Goal: Information Seeking & Learning: Learn about a topic

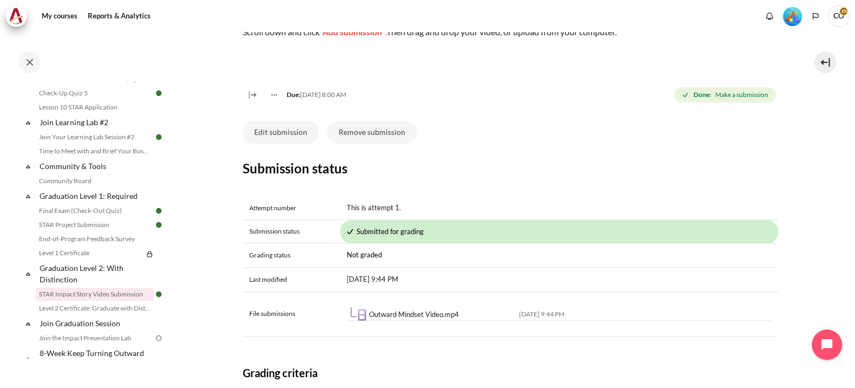
scroll to position [338, 0]
click at [92, 302] on link "Level 2 Certificate: Graduate with Distinction" at bounding box center [95, 308] width 118 height 13
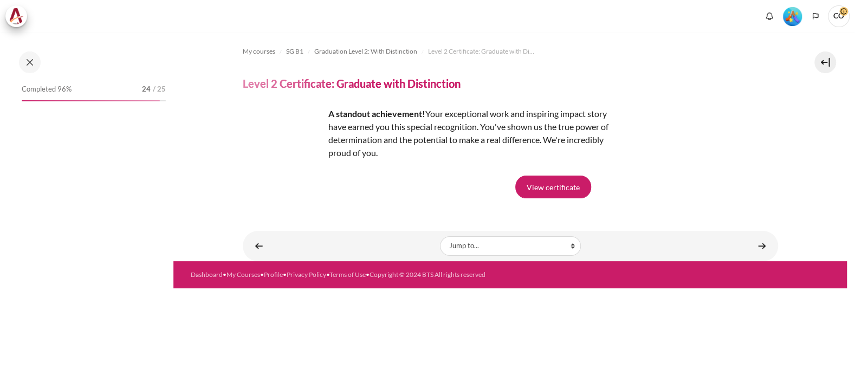
scroll to position [1109, 0]
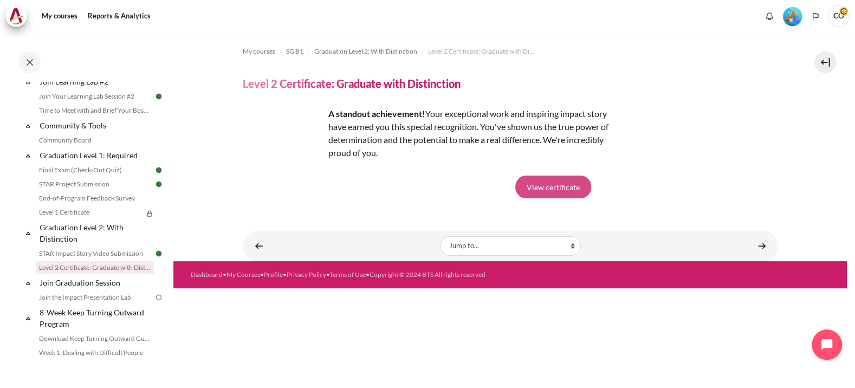
click at [551, 175] on link "View certificate" at bounding box center [553, 186] width 76 height 23
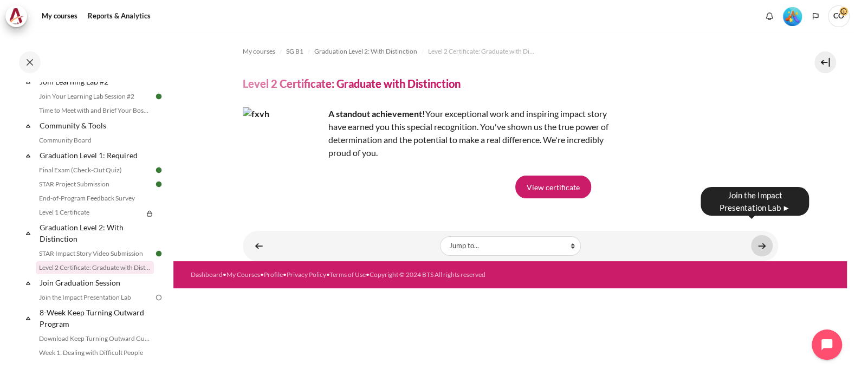
click at [763, 235] on link "Content" at bounding box center [762, 245] width 22 height 21
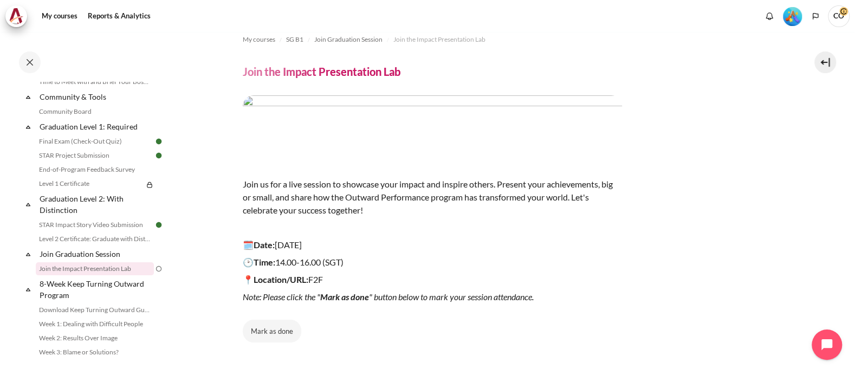
scroll to position [15, 0]
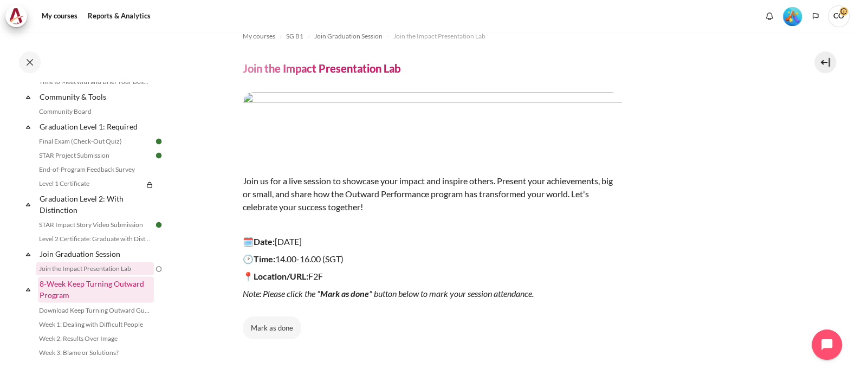
click at [94, 276] on link "8-Week Keep Turning Outward Program" at bounding box center [96, 289] width 116 height 26
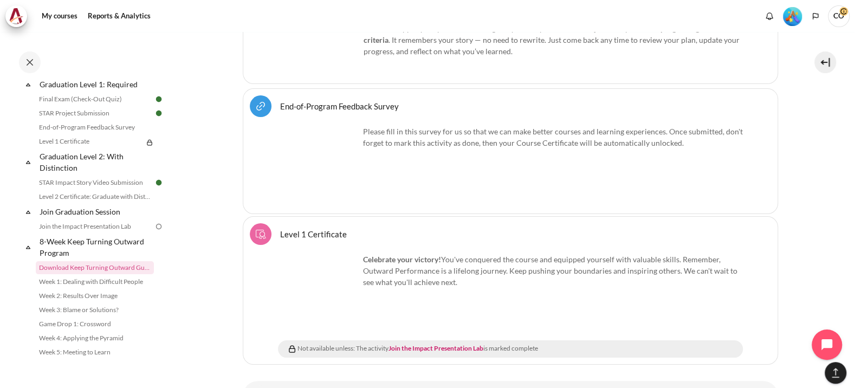
scroll to position [13599, 0]
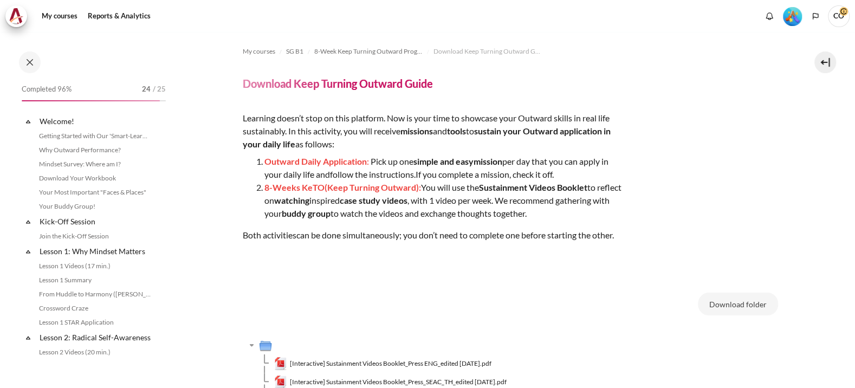
scroll to position [1178, 0]
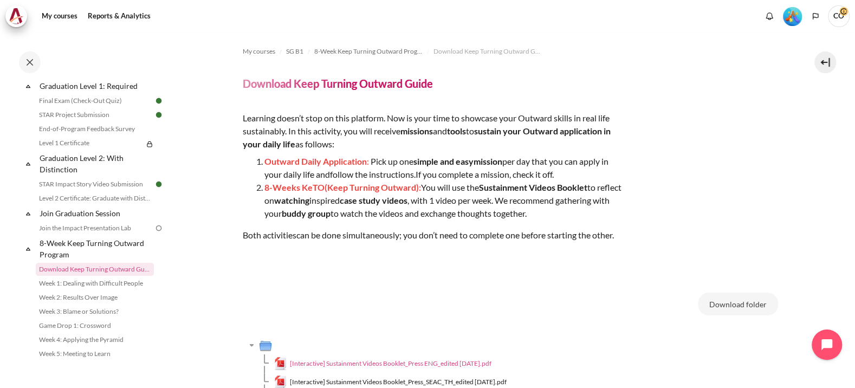
click at [363, 359] on span "[Interactive] Sustainment Videos Booklet_Press ENG_edited July 2023.pdf" at bounding box center [390, 364] width 201 height 10
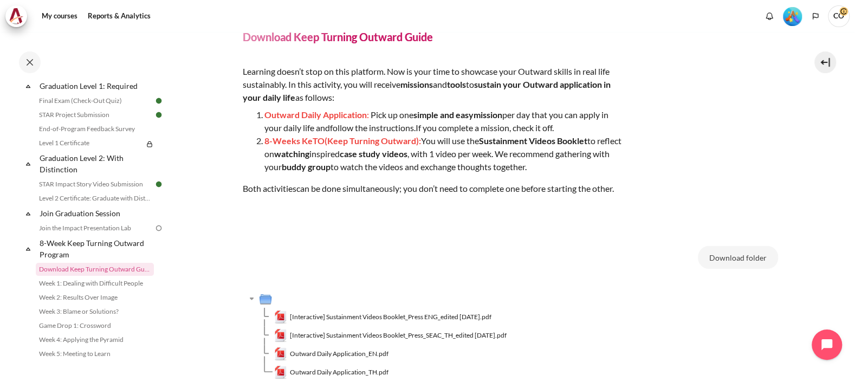
scroll to position [67, 0]
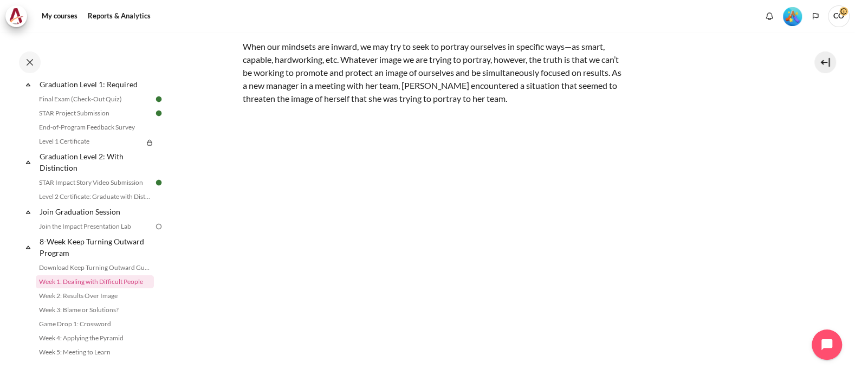
scroll to position [141, 0]
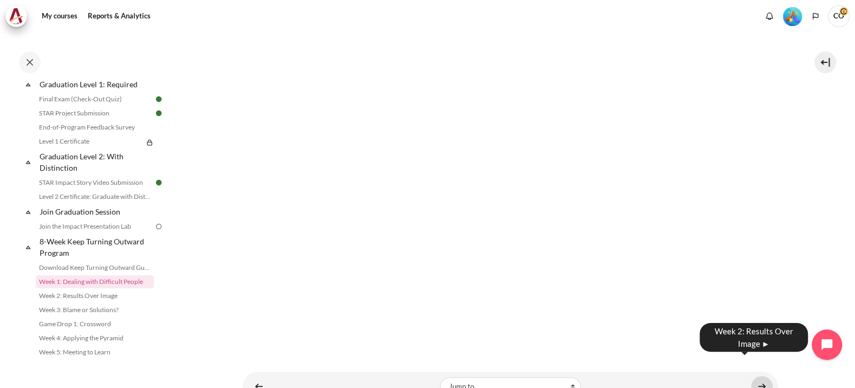
click at [751, 376] on link "Content" at bounding box center [762, 386] width 22 height 21
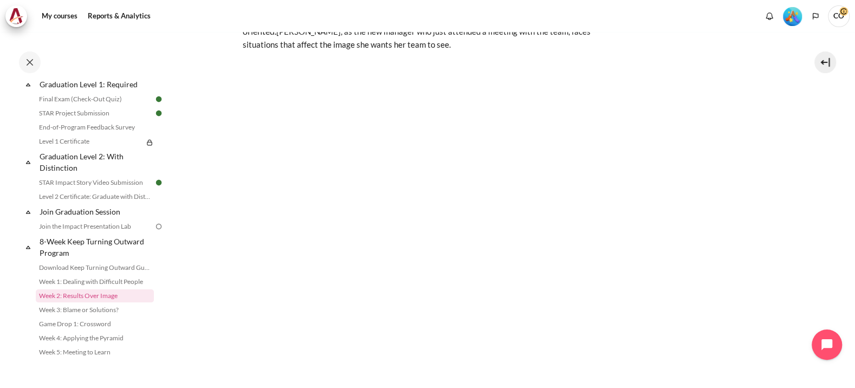
scroll to position [145, 0]
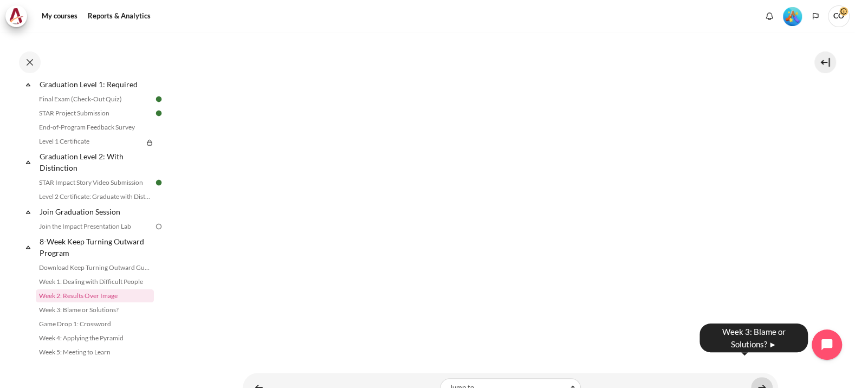
click at [751, 377] on link "Content" at bounding box center [762, 387] width 22 height 21
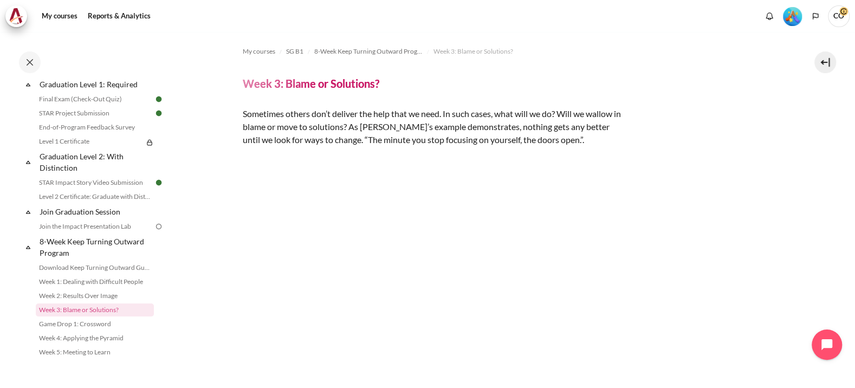
scroll to position [62, 0]
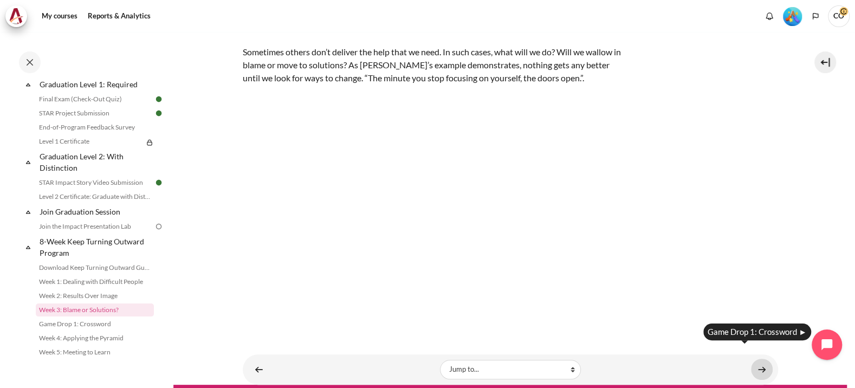
click at [759, 359] on link "Content" at bounding box center [762, 369] width 22 height 21
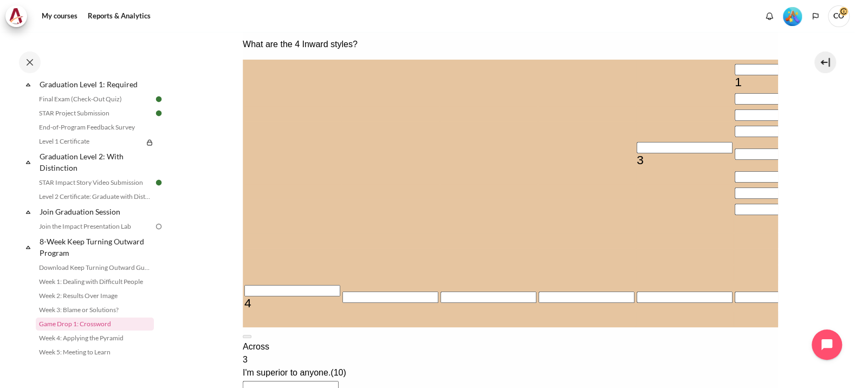
scroll to position [67, 0]
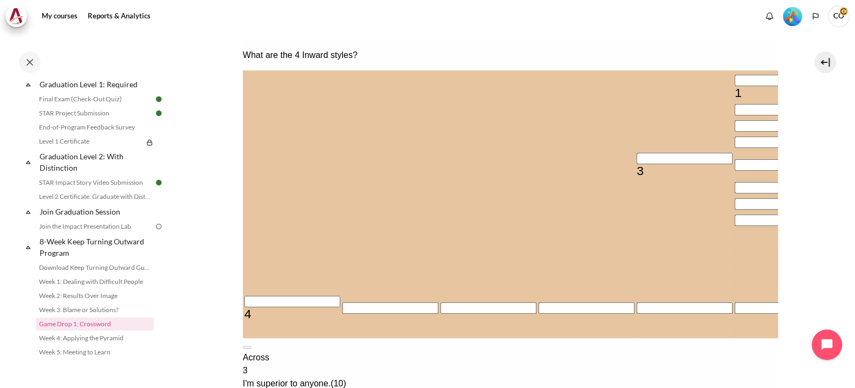
drag, startPoint x: 615, startPoint y: 133, endPoint x: 654, endPoint y: 156, distance: 45.6
copy span "I tend to envy others and feel powerless."
click at [262, 307] on input "Crossword grid. Use arrow keys to navigate and keyboard to enter characters. Us…" at bounding box center [292, 301] width 96 height 11
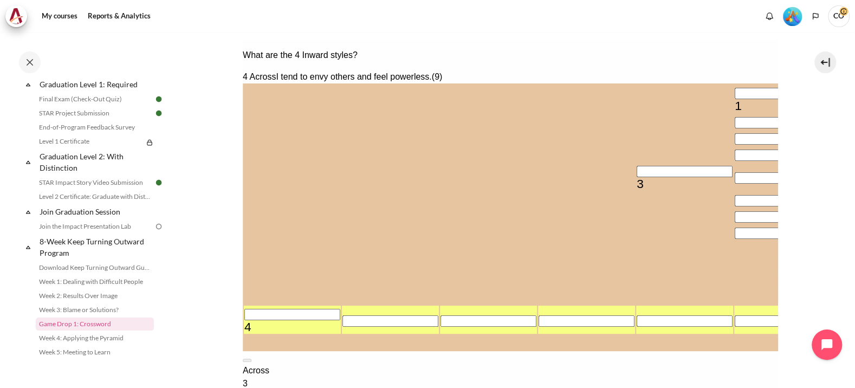
type input "C＿＿＿＿＿＿＿＿"
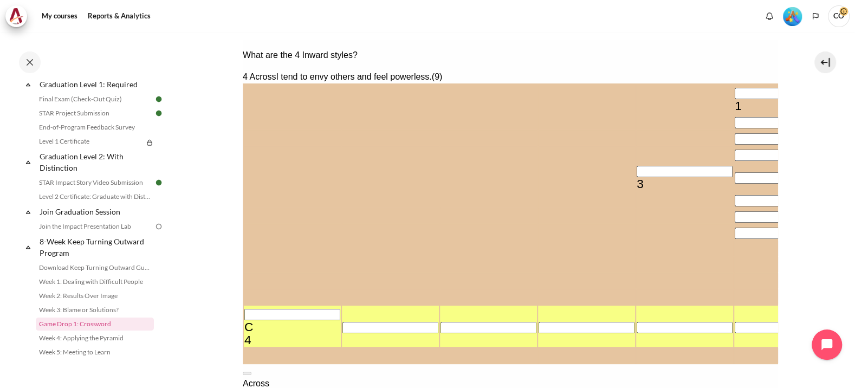
type input "CI＿＿＿＿＿＿＿"
type input "CO＿＿＿＿＿＿＿"
type input "COM＿＿＿＿＿＿"
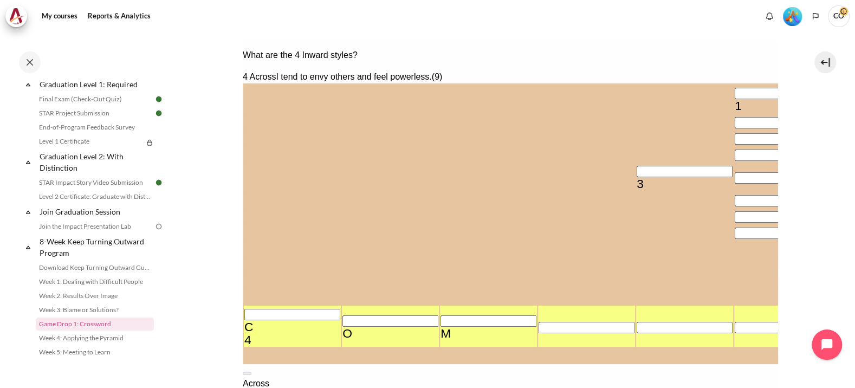
type input "COMP＿＿＿＿＿"
type input "COMPA＿＿＿＿"
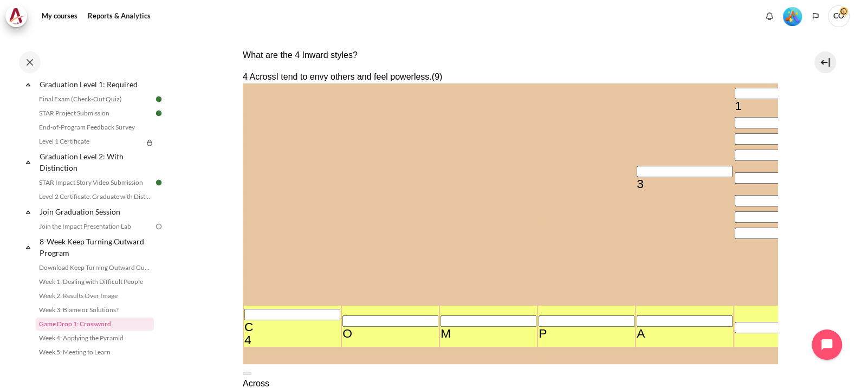
type input "COMPAR＿＿＿"
type input "COMPARA＿＿"
type input "COMPARAT＿"
type input "＿＿＿＿＿＿＿＿＿＿＿＿T＿"
type input "COMPARATE"
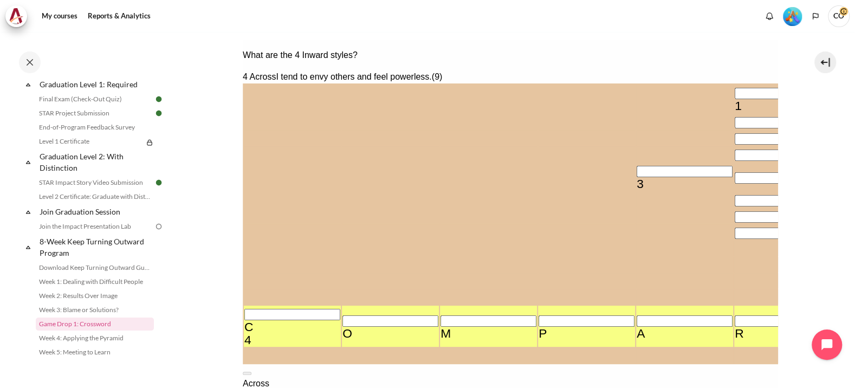
click at [254, 333] on div "C" at bounding box center [292, 326] width 96 height 13
type input "DOMPARATE"
type input "DOUPARATE"
type input "DOUBARATE"
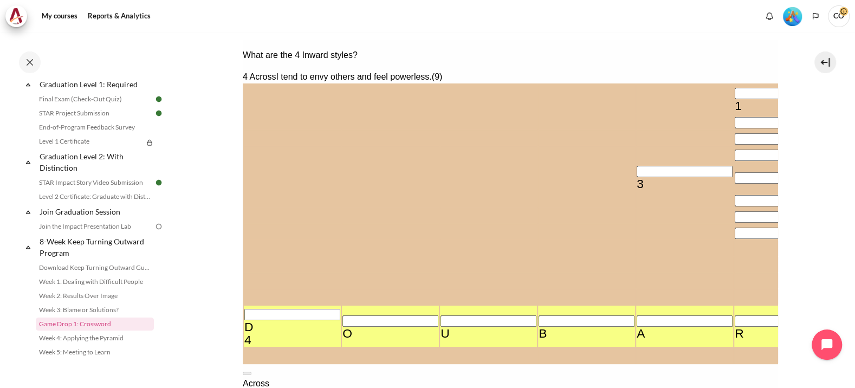
type input "DOUBTRATE"
type input "DOUBTIATE"
type input "DOUBTINTE"
type input "DOUBTINGE"
type input "＿＿＿＿＿＿＿＿＿＿＿＿G＿"
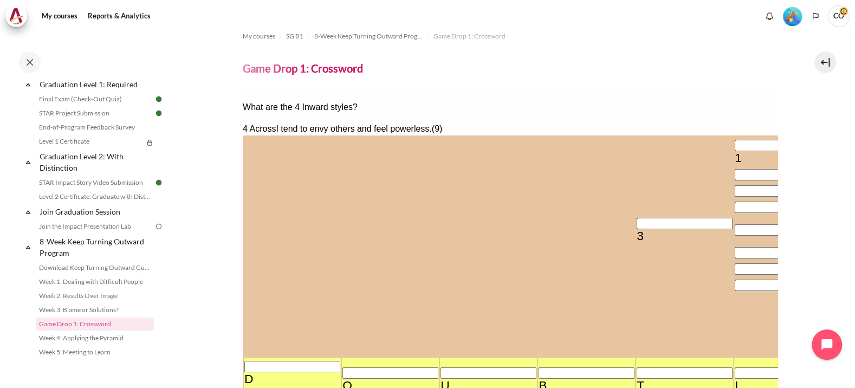
scroll to position [8, 0]
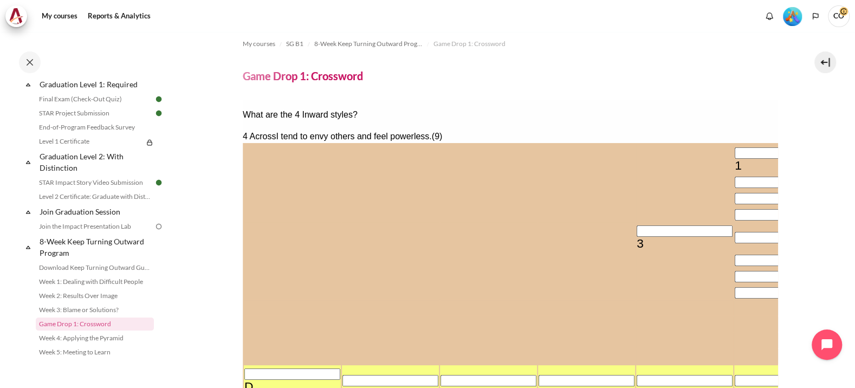
click at [636, 237] on input "Crossword grid. Use arrow keys to navigate and keyboard to enter characters. Us…" at bounding box center [684, 230] width 96 height 11
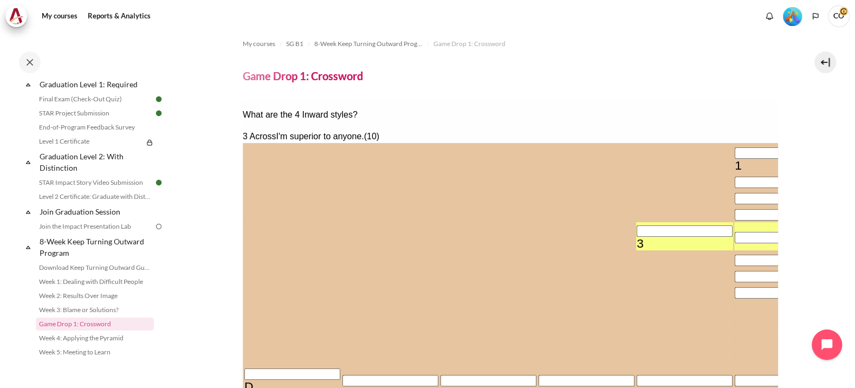
type input "B＿＿＿＿＿＿＿＿＿"
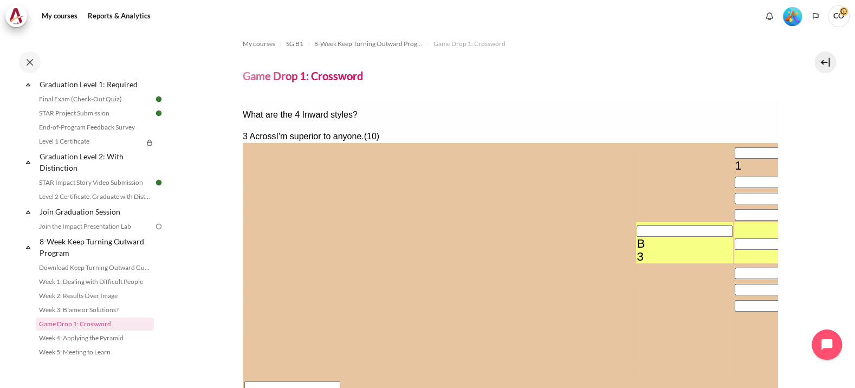
type input "BE＿＿＿＿＿＿＿＿"
type input "＿＿＿＿E＿＿＿"
type input "BET＿＿＿＿＿＿＿"
type input "BETR＿＿＿＿＿＿"
type input "＿＿＿＿R＿＿＿＿＿＿＿G＿"
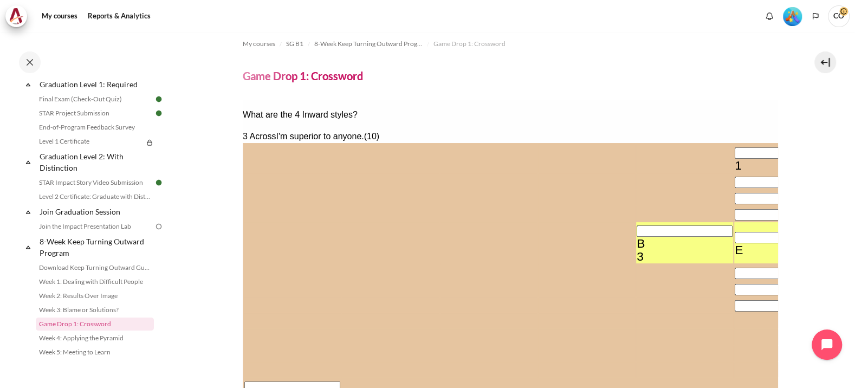
type input "BETRA＿＿＿＿＿"
type input "BETRAY＿＿＿＿"
type input "BETRAYA＿＿＿"
click at [636, 236] on input "Row 5, Column 5. 3 Across. I'm superior to anyone., Letter 1 of 10." at bounding box center [684, 230] width 96 height 11
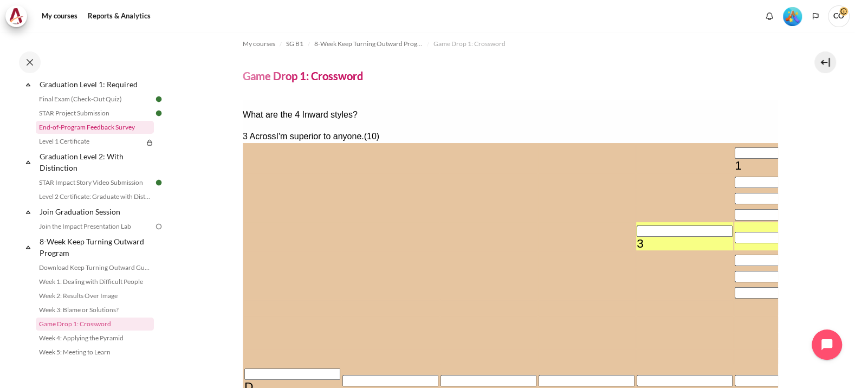
type input "＿＿TRAYAL＿＿"
type input "＿＿＿＿＿＿＿＿"
type input "＿＿＿＿AYAL＿＿"
type input "＿＿＿＿＿＿＿＿＿＿＿＿G＿"
type input "＿＿＿＿＿＿＿＿＿＿"
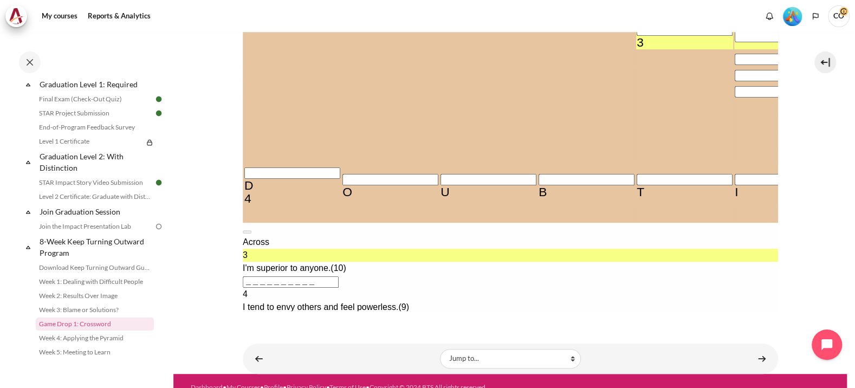
scroll to position [211, 0]
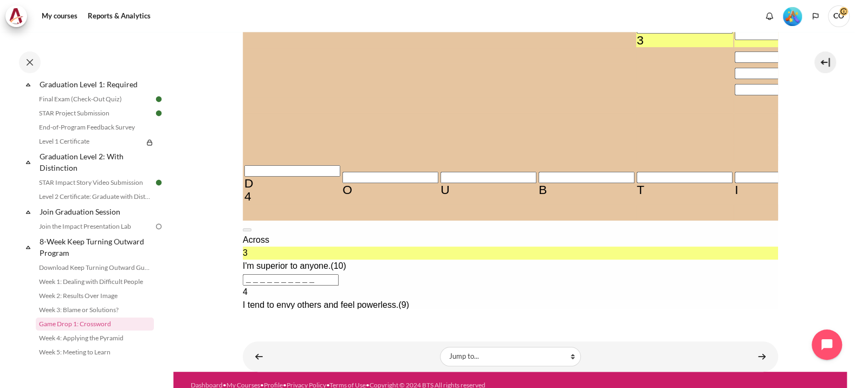
click at [259, 190] on div "D" at bounding box center [292, 183] width 96 height 13
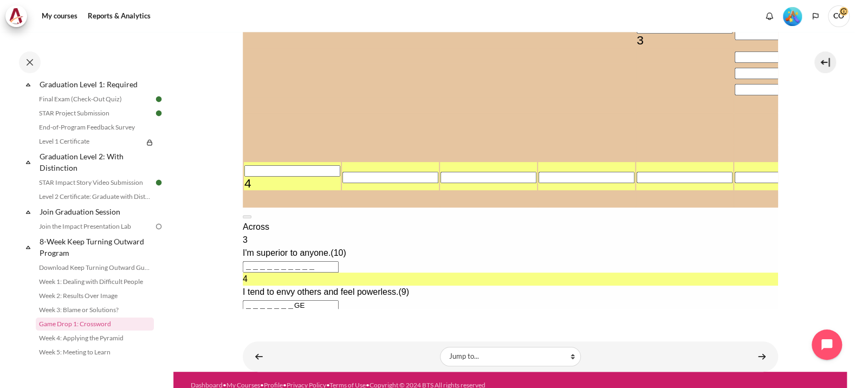
type input "＿＿＿＿＿＿＿＿E"
type input "＿＿＿＿＿＿＿＿＿＿＿＿＿＿"
type input "＿＿＿＿＿＿＿＿＿"
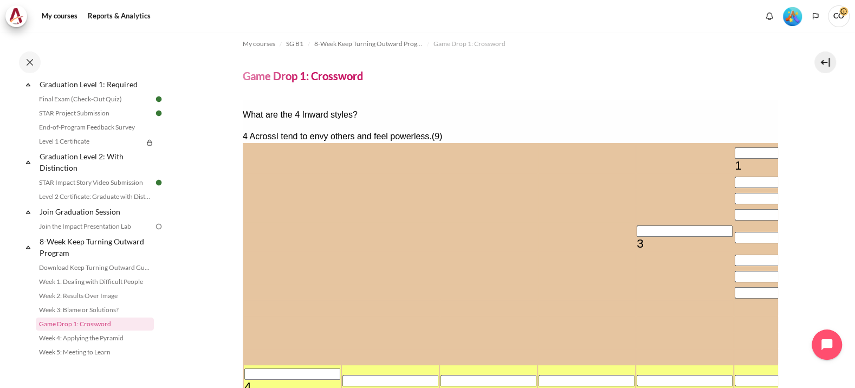
click at [734, 147] on input "Crossword grid. Use arrow keys to navigate and keyboard to enter characters. Us…" at bounding box center [782, 152] width 96 height 11
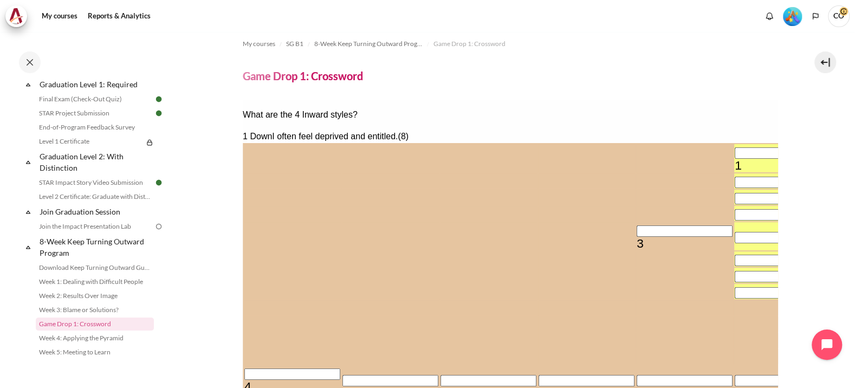
type input "A＿＿＿＿＿＿＿"
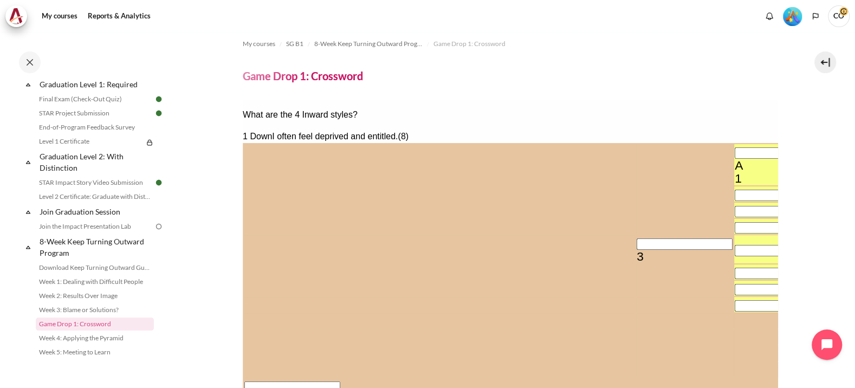
type input "AR＿＿＿＿＿＿"
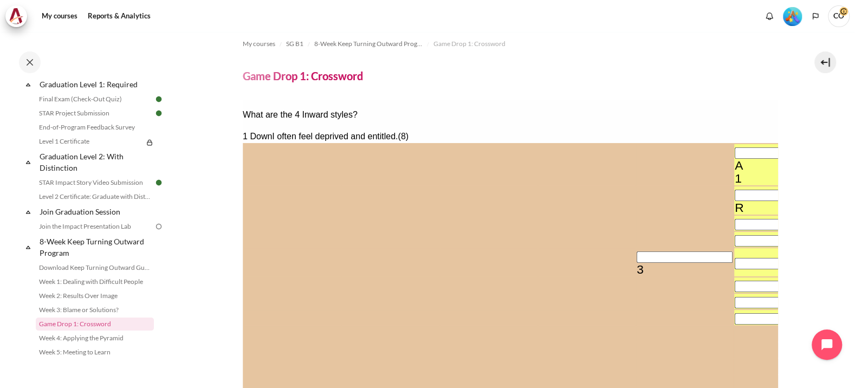
type input "ARR＿＿＿＿＿"
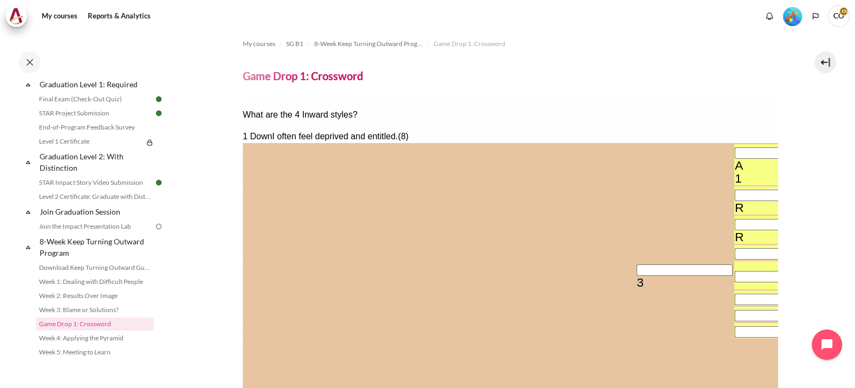
type input "ARRO＿＿＿＿"
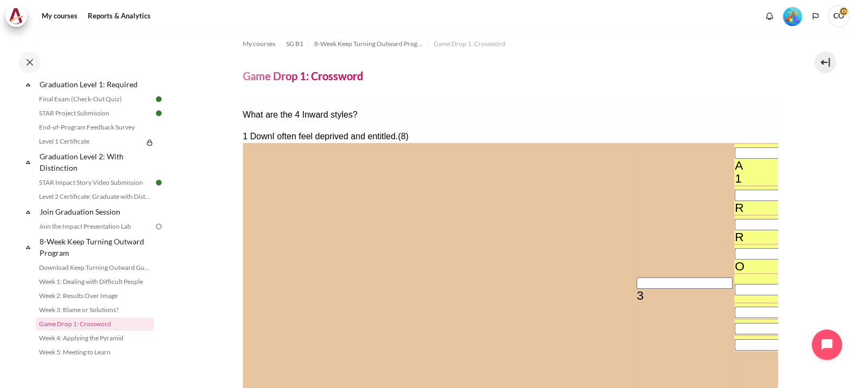
type input "＿G＿＿＿＿＿＿＿＿"
type input "ARROG＿＿＿"
type input "ARROGA＿＿"
type input "ARROGAN＿"
type input "ARROGANT"
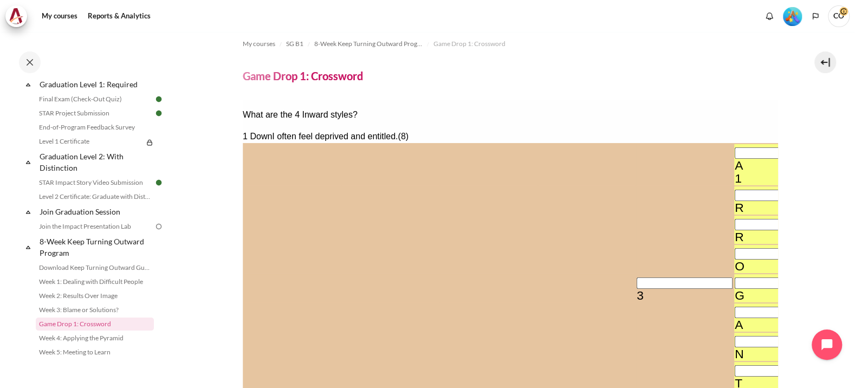
click at [636, 277] on input "Row 5, Column 5. 3 Across. I'm superior to anyone., Letter 1 of 10." at bounding box center [684, 282] width 96 height 11
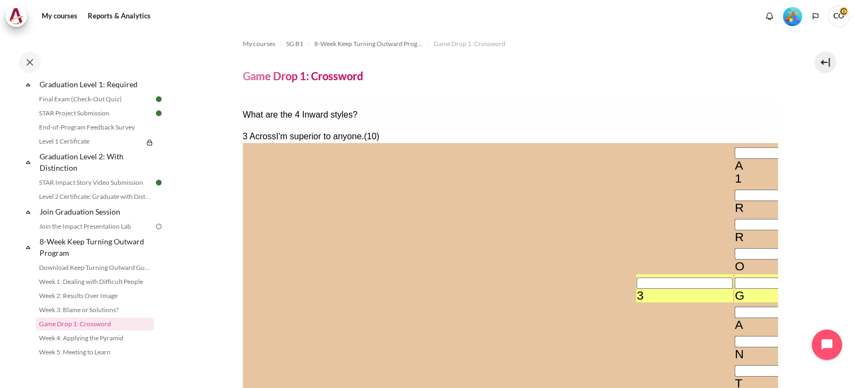
type input "AG＿＿＿＿＿＿＿＿"
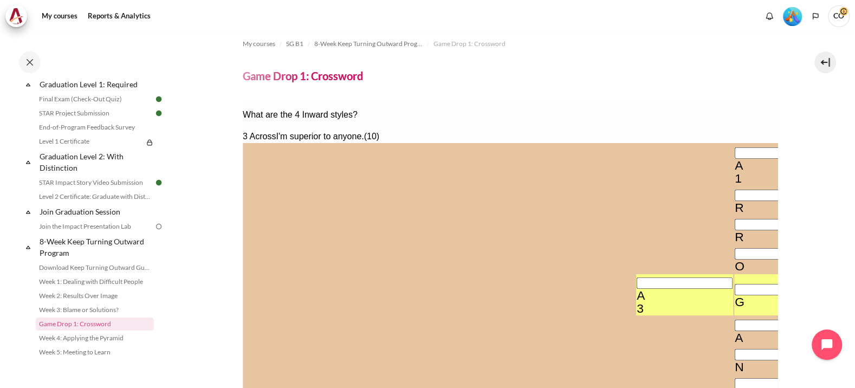
type input "AR＿＿＿＿＿＿＿＿"
type input "ARRORANT"
type input "ARR＿＿＿＿＿＿＿"
type input "ARRO＿＿＿＿＿＿"
type input "＿＿＿＿O＿＿＿＿＿＿＿＿＿"
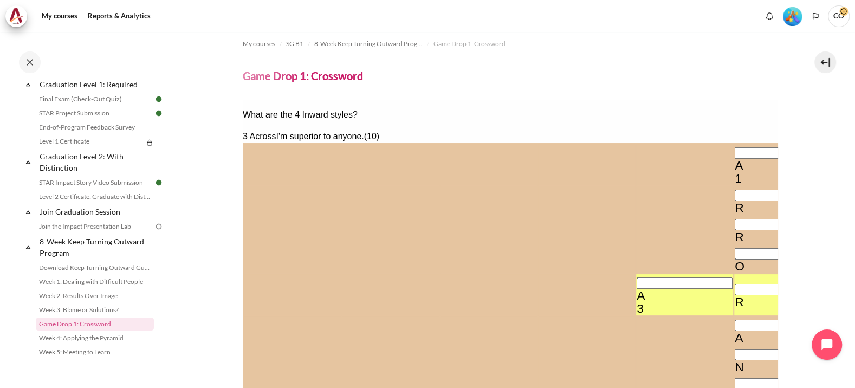
type input "ARROG＿＿＿＿＿"
type input "ARROGR＿＿＿＿"
type input "ARROGRA＿＿＿"
type input "ARROGRAN＿＿"
type input "ARROGRANT＿"
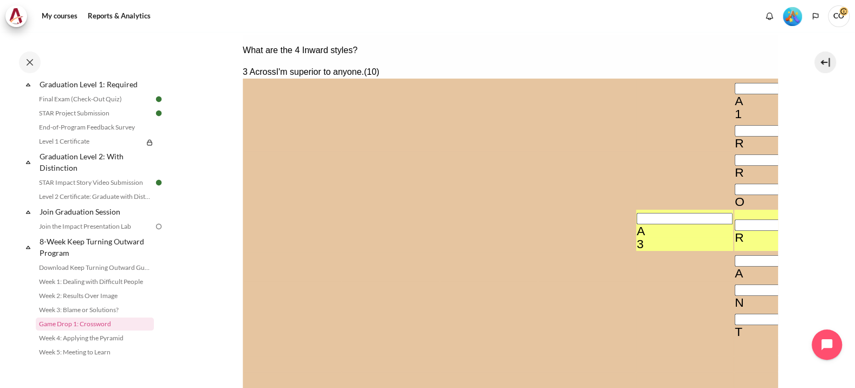
scroll to position [211, 0]
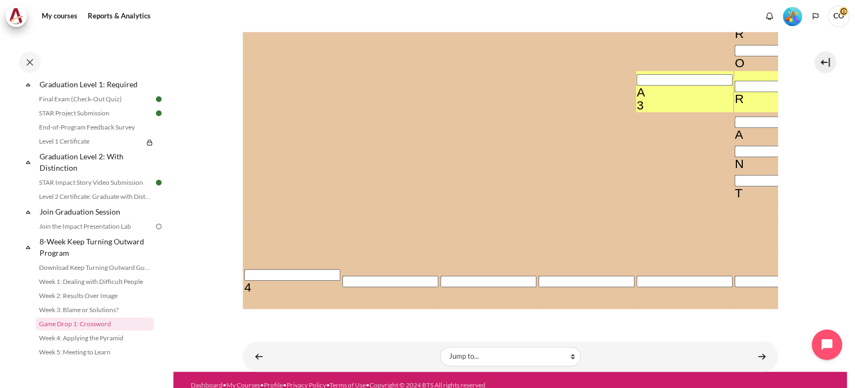
click at [260, 269] on input "Row 13, Column 1. 4 Across. I tend to envy others and feel powerless., Letter 1…" at bounding box center [292, 274] width 96 height 11
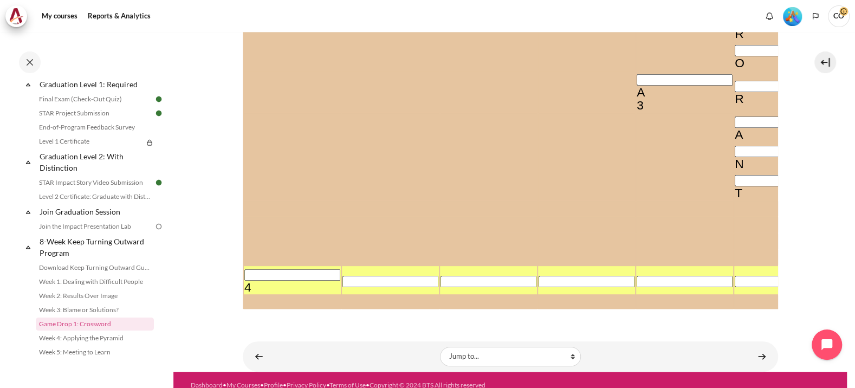
type input "I＿＿＿＿＿＿＿＿"
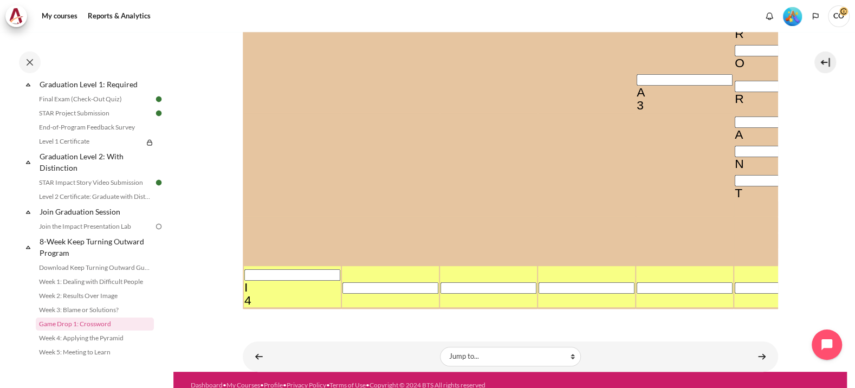
type input "IN＿＿＿＿＿＿＿"
type input "INA＿＿＿＿＿＿"
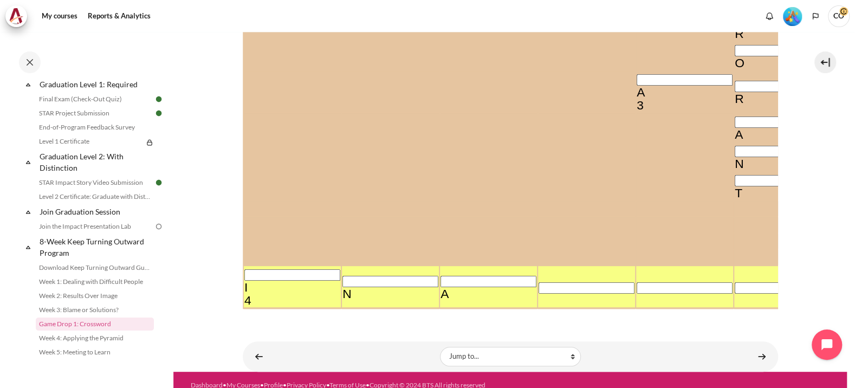
type input "INAD＿＿＿＿＿"
type input "INADE＿＿＿＿"
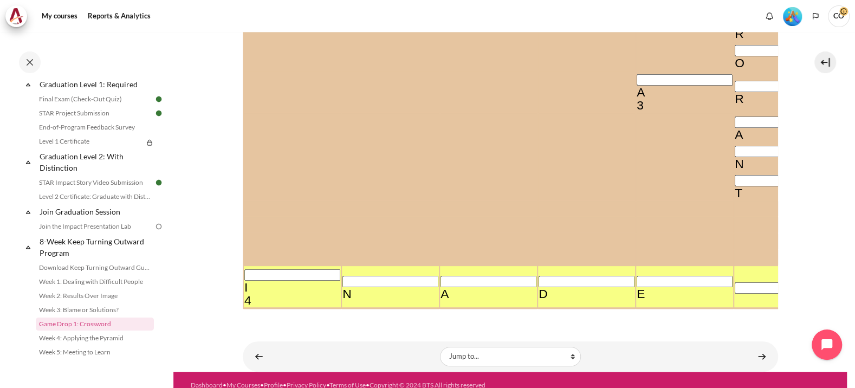
type input "INADEQ＿＿＿"
type input "INADEQU＿＿"
type input "INADEQUA＿"
type input "＿＿＿＿O＿＿＿＿＿＿＿A＿"
type input "INADEQUAT"
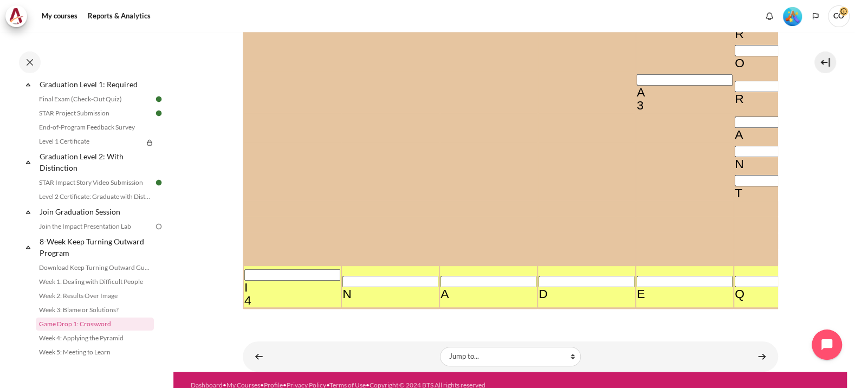
type input "INADEQUAE"
type input "INADEQUAT"
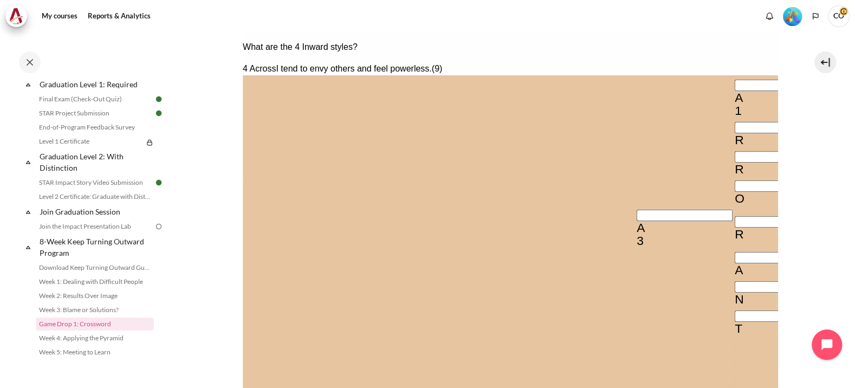
type input "S＿＿＿O＿＿＿＿＿＿＿A＿"
type input "SE＿＿O＿＿＿＿＿＿＿A＿"
type input "SEL＿O＿＿＿＿＿＿＿A＿"
type input "SELFO＿＿＿＿＿＿＿A＿"
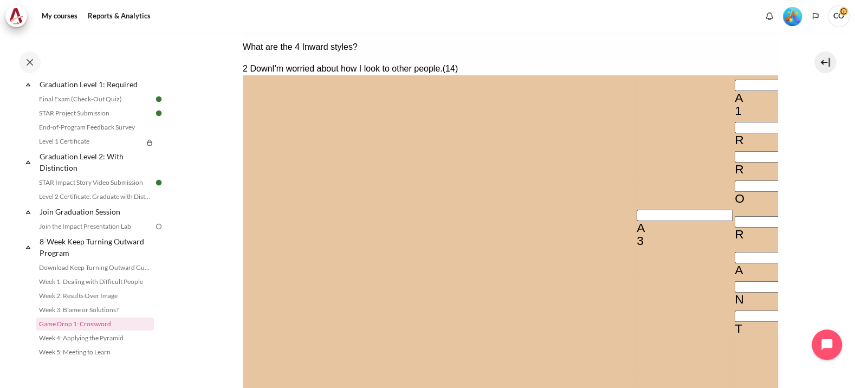
type input "ARRCGRANT＿"
type input "SELFC＿＿＿＿＿＿＿A＿"
type input "SELFCO＿＿＿＿＿＿A＿"
type input "SELFCON＿＿＿＿＿A＿"
type input "SELFCONS＿＿＿＿A＿"
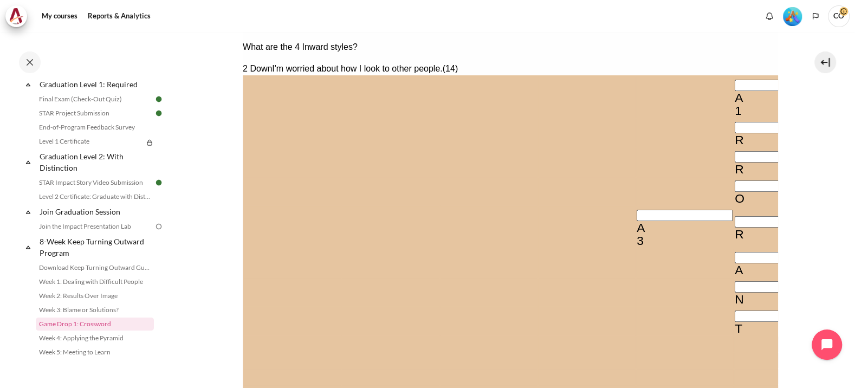
type input "SELFCONSC＿＿＿A＿"
type input "SELFCONSCI＿＿A＿"
type input "SELFCONSCIO＿A＿"
type input "SELFCONSCIOUA＿"
type input "INADEQUST"
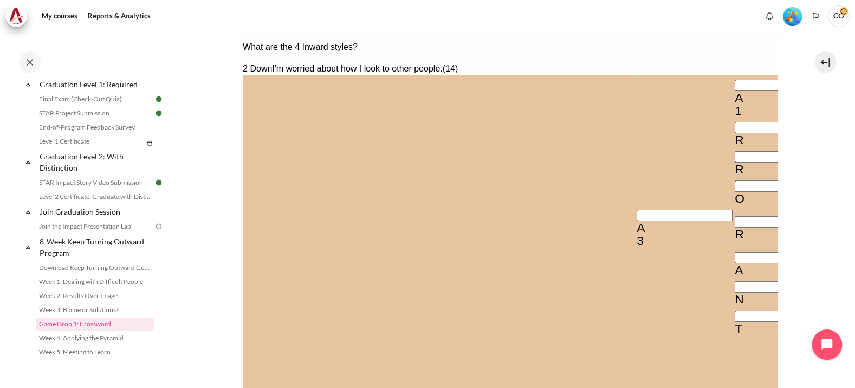
type input "SELFCONSCIOUS＿"
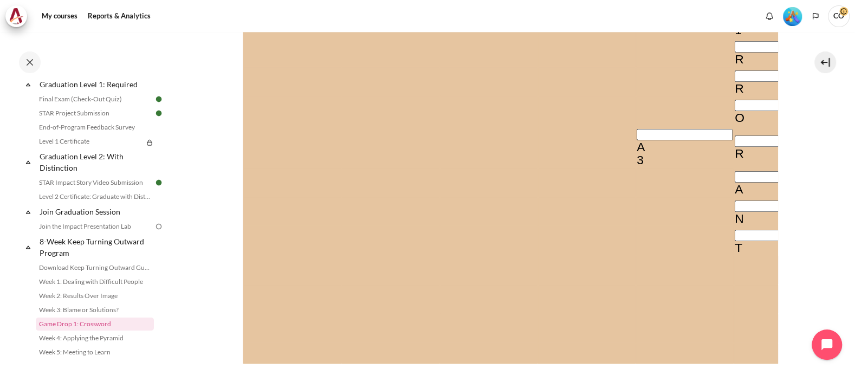
scroll to position [88, 0]
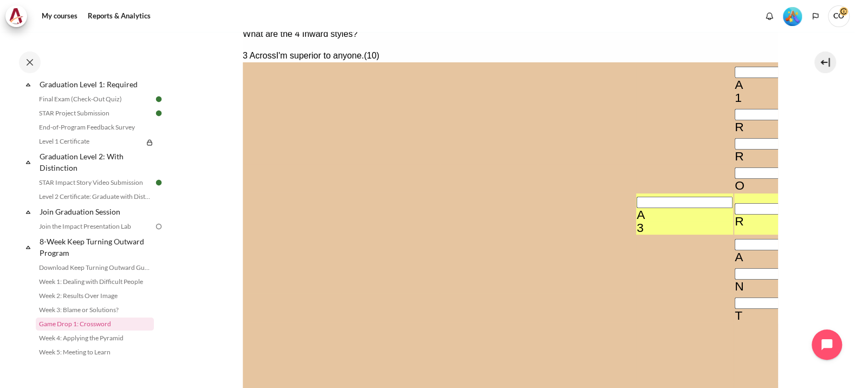
type input "ARR-GRANT＿"
type input "SELF-ONSCIOUS＿"
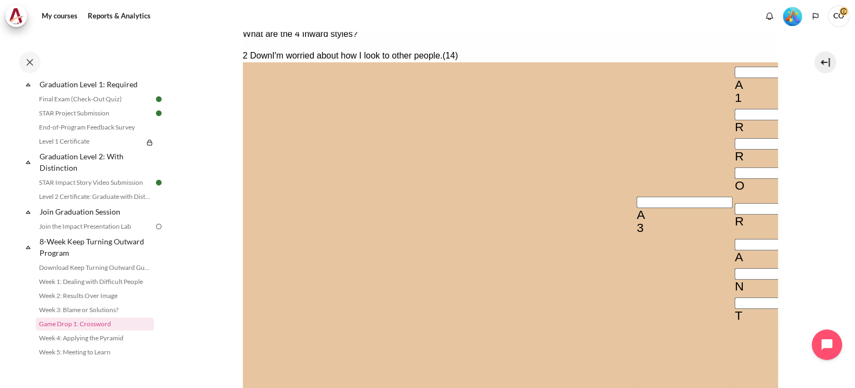
type input "SELF-CNSCIOUS＿"
type input "SELF-COSCIOUS＿"
type input "SELF-CONCIOUS＿"
type input "SELF-CONSIOUS＿"
type input "SELF-CONSCOUS＿"
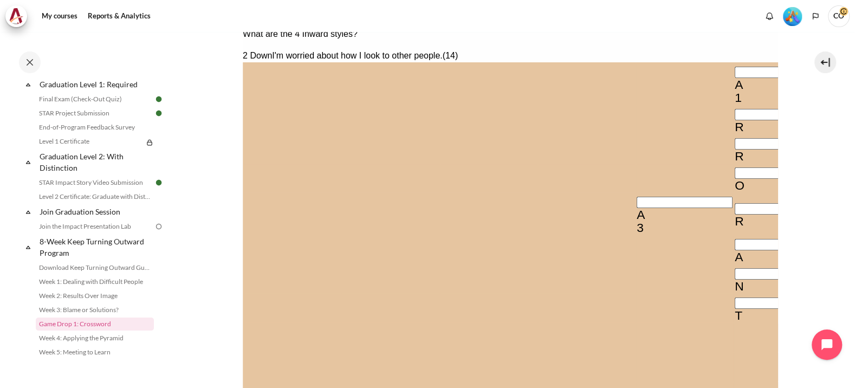
type input "SELF-CONSCIUS＿"
type input "SELF-CONSCIOS＿"
type input "INADEQUUT"
type input "SELF-CONSCIOU＿"
type input "SELF-CONSCIOUS"
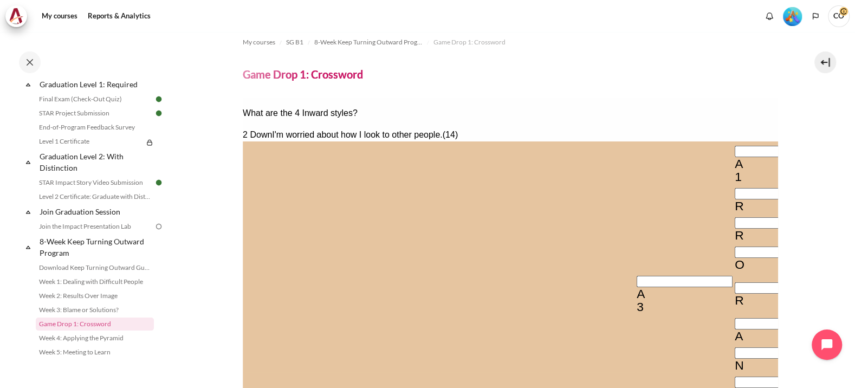
scroll to position [0, 0]
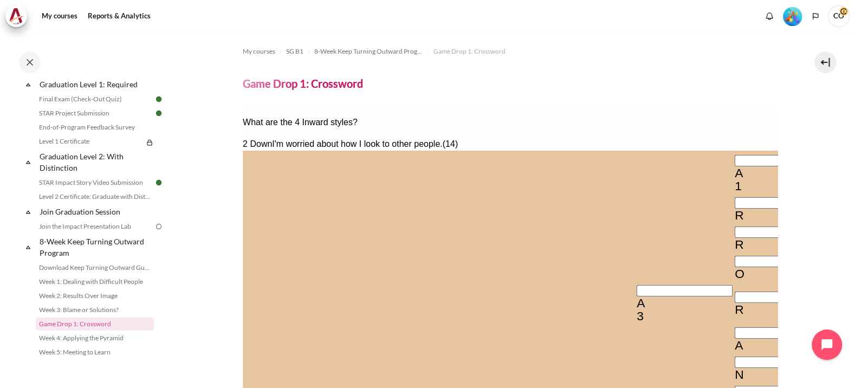
type input "MELF-CONSCIOUS"
type input "MULF-CONSCIOUS"
type input "MUSF-CONSCIOUS"
type input "MUST-CONSCIOUS"
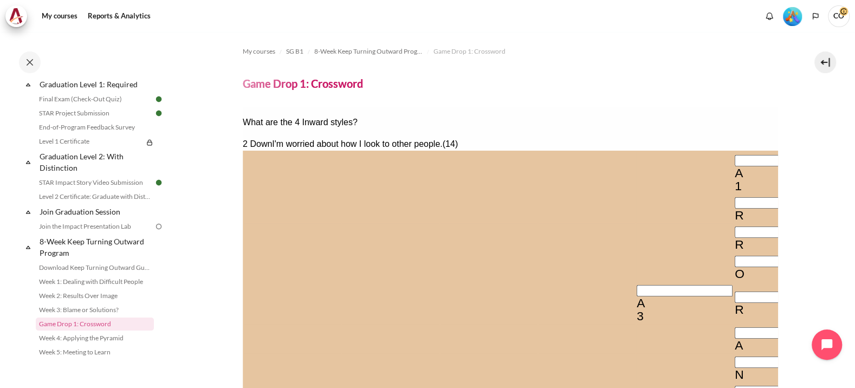
type input "MUST-BONSCIOUS"
type input "MUST-BENSCIOUS"
type input "MUST-BE-SCIOUS"
type input "MUST-BE-SEIOUS"
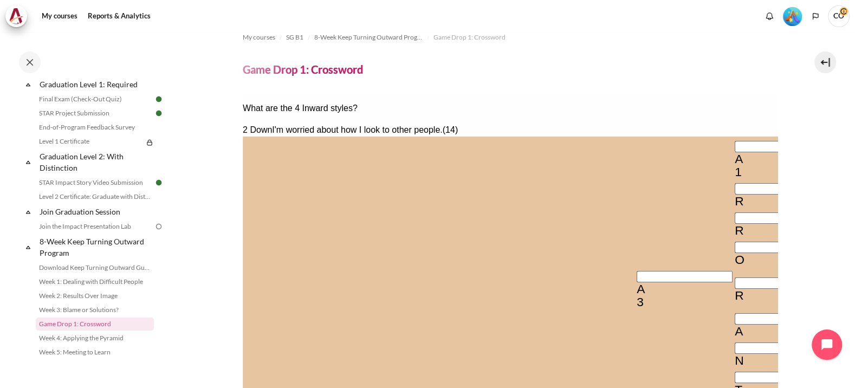
type input "MUST-BE-SEEOUS"
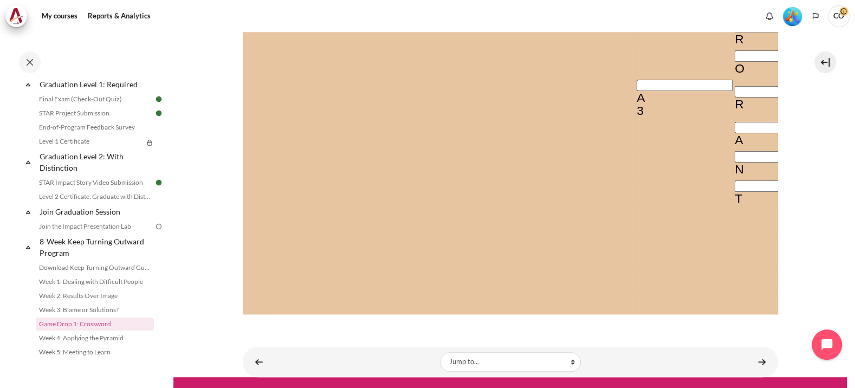
type input "MUST-BE-SEENUS"
type input "INADEQU-T"
type input "MUST-BE-SEEN-S"
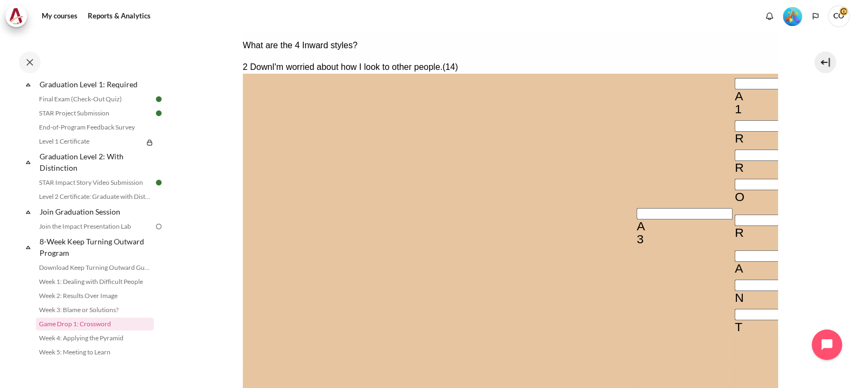
scroll to position [2, 0]
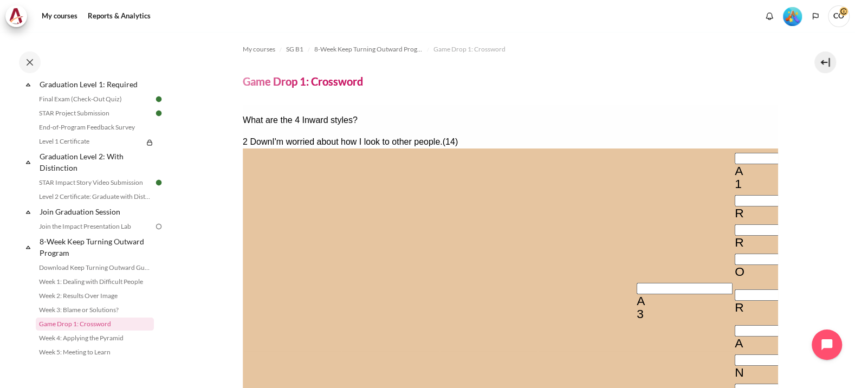
type input "NUST-BE-SEEN-S"
click at [636, 294] on div "A" at bounding box center [684, 300] width 96 height 13
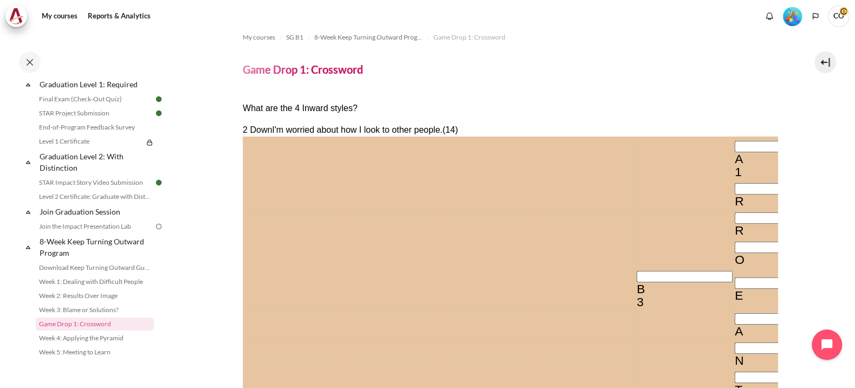
scroll to position [205, 0]
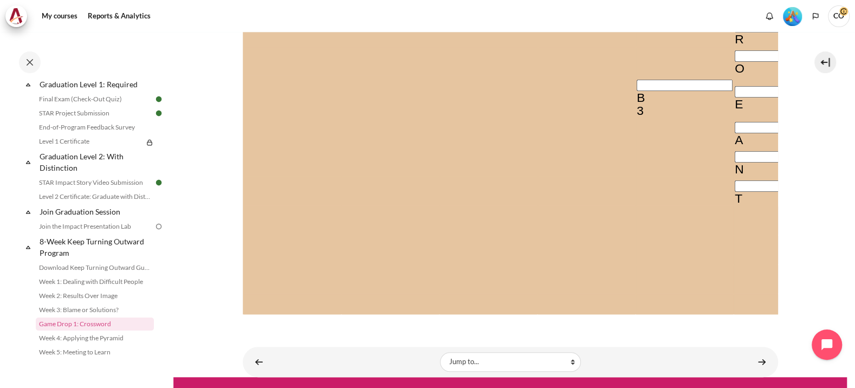
click at [259, 327] on input "Row 13, Column 1. 4 Across. I tend to envy others and feel powerless., Letter 1…" at bounding box center [292, 332] width 96 height 11
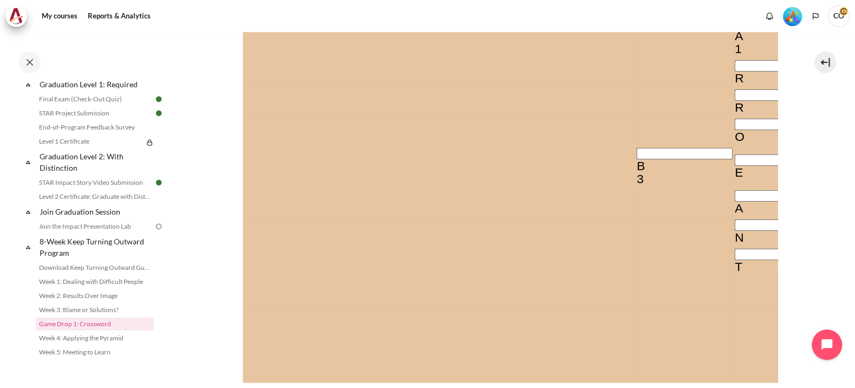
scroll to position [2, 0]
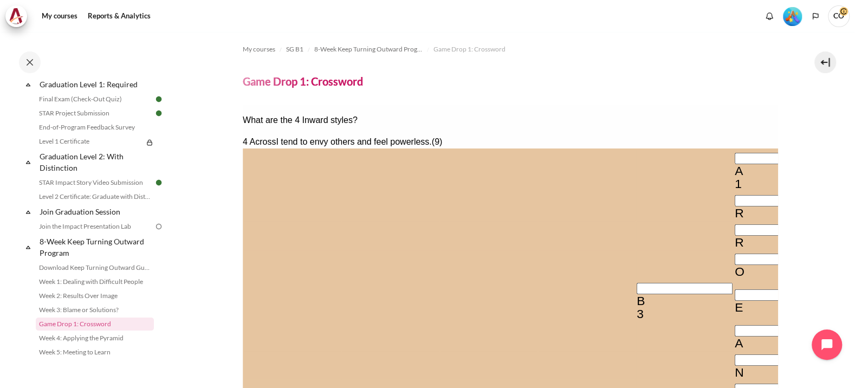
click at [734, 164] on div "A" at bounding box center [782, 170] width 96 height 13
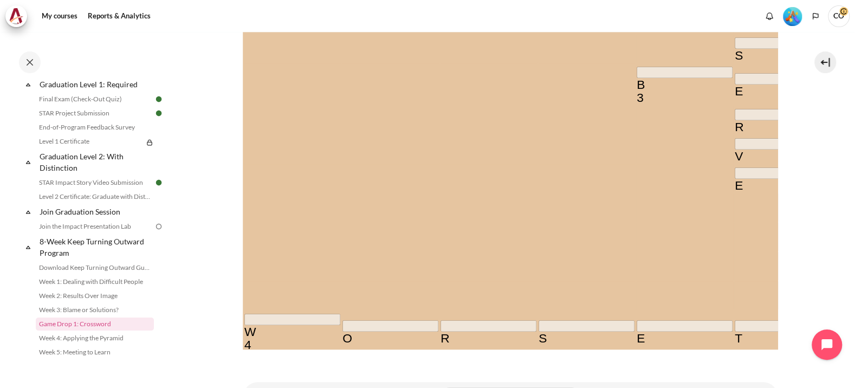
scroll to position [245, 0]
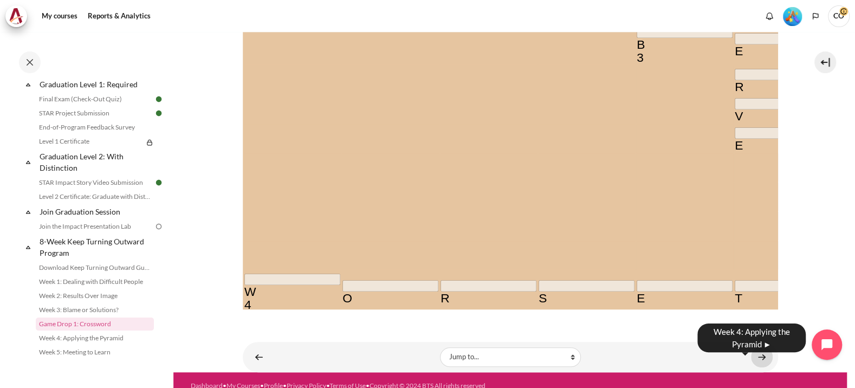
click at [753, 347] on link "Content" at bounding box center [762, 356] width 22 height 21
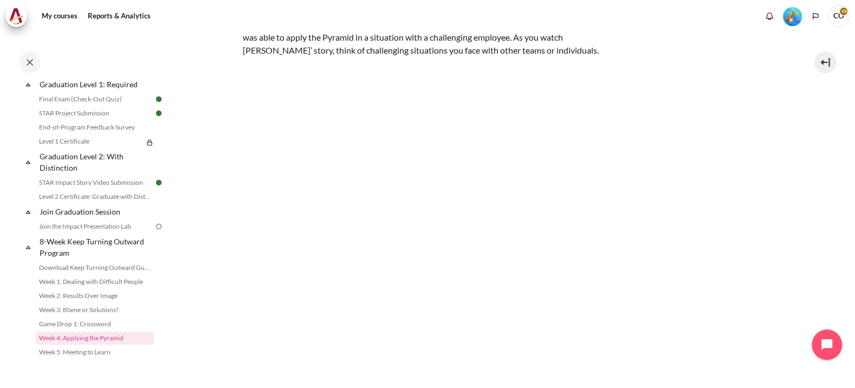
scroll to position [135, 0]
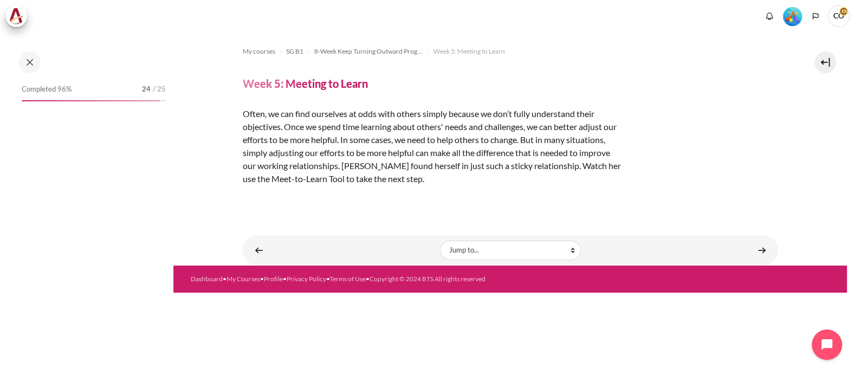
scroll to position [1180, 0]
